Goal: Information Seeking & Learning: Learn about a topic

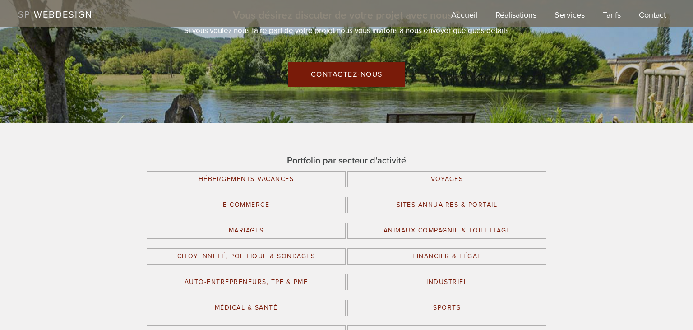
scroll to position [1476, 0]
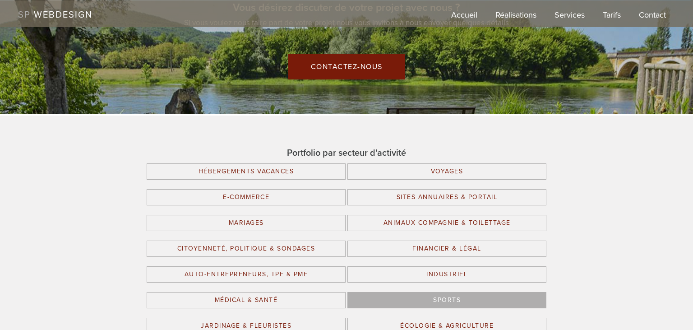
click at [442, 297] on link "Sports" at bounding box center [446, 300] width 199 height 16
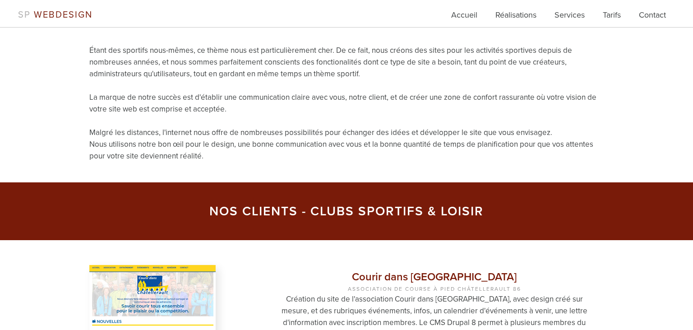
scroll to position [571, 0]
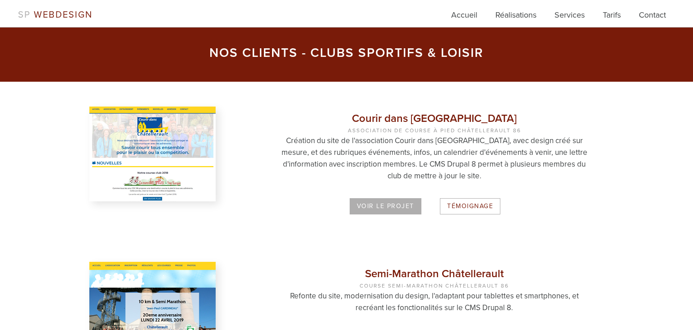
click at [387, 203] on link "Voir le projet" at bounding box center [386, 206] width 72 height 16
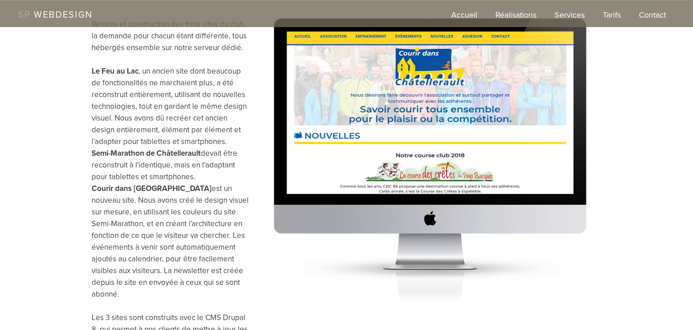
scroll to position [429, 0]
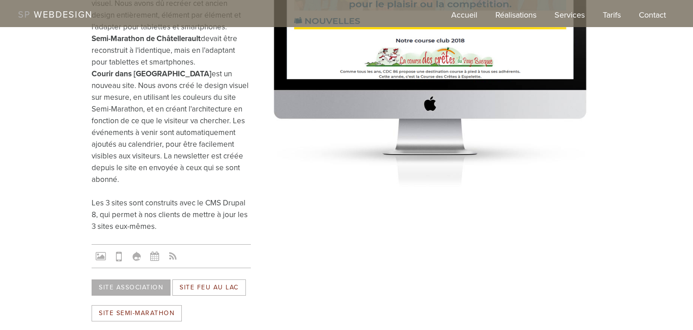
click at [138, 279] on link "Site Association" at bounding box center [131, 287] width 79 height 16
